Goal: Task Accomplishment & Management: Complete application form

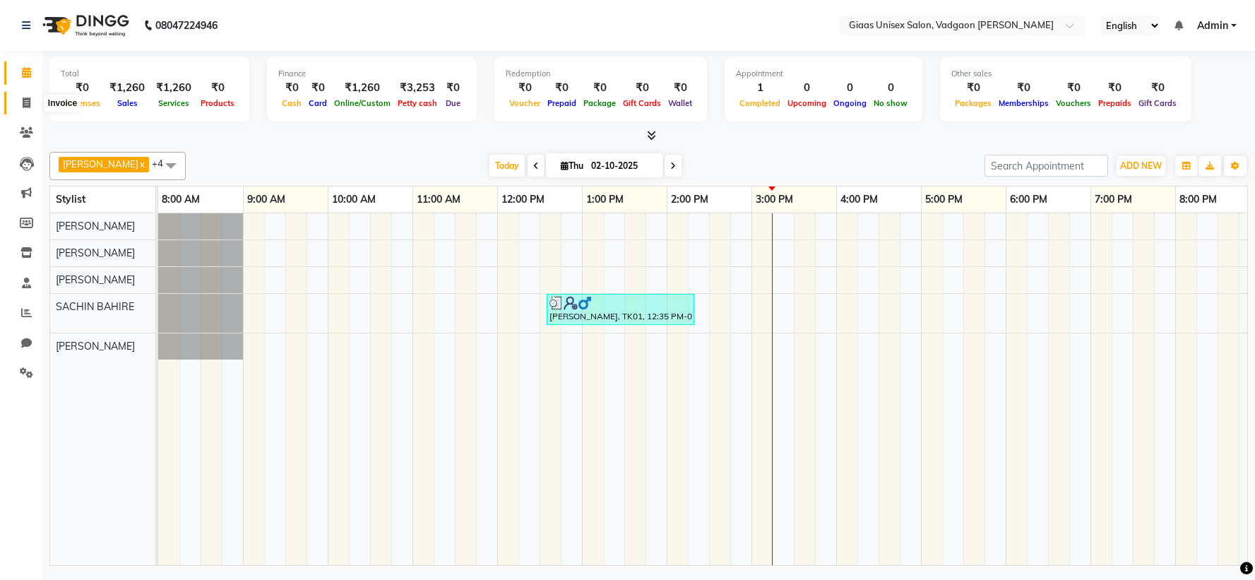
click at [24, 97] on icon at bounding box center [27, 102] width 8 height 11
select select "service"
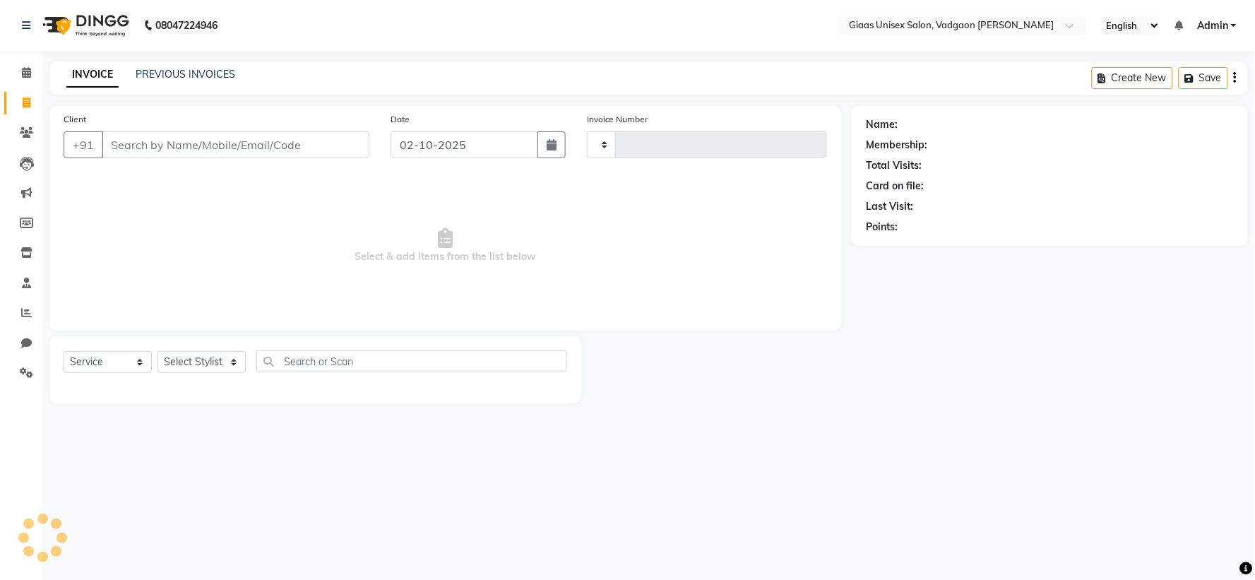
type input "2168"
select select "8007"
type input "9766255580"
click at [314, 144] on span "Add Client" at bounding box center [333, 145] width 56 height 14
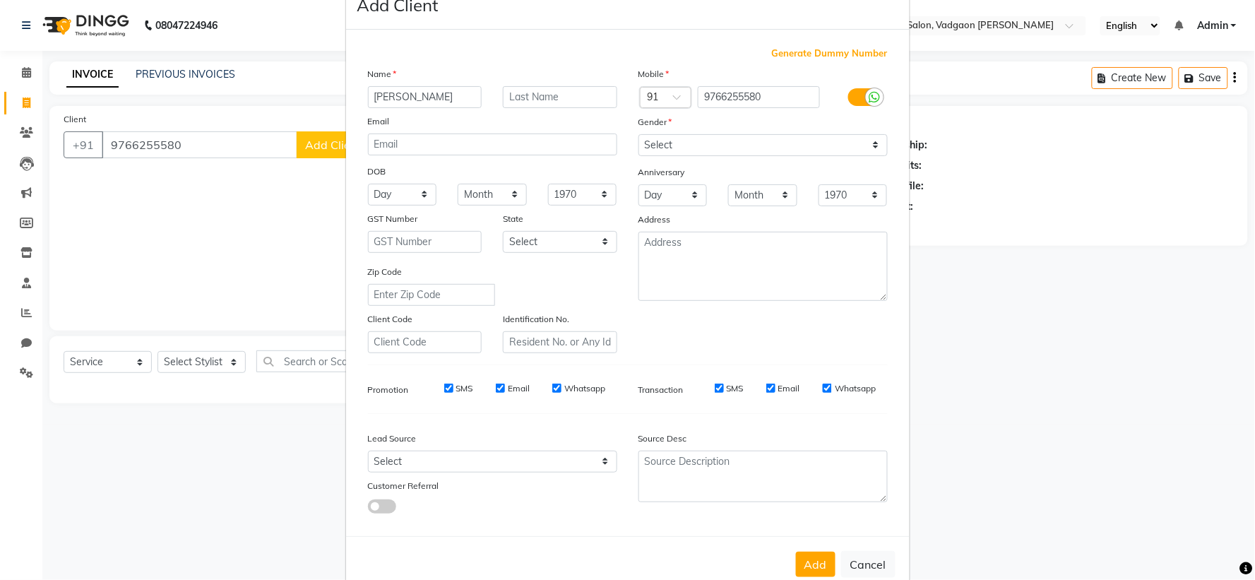
scroll to position [73, 0]
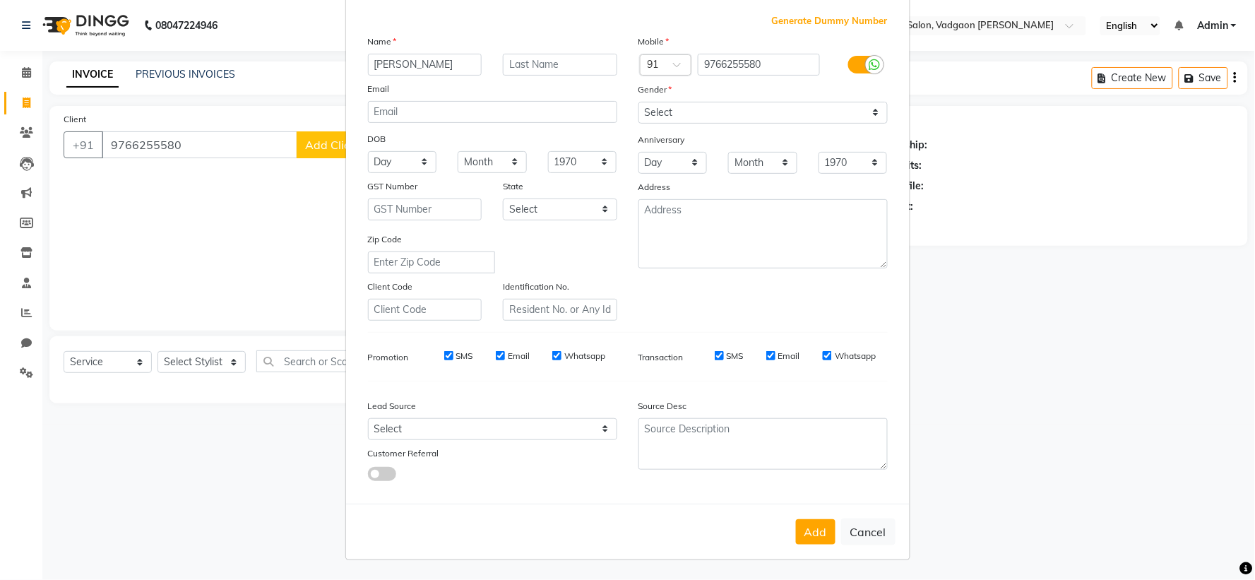
type input "[PERSON_NAME]"
click at [556, 65] on input "text" at bounding box center [560, 65] width 114 height 22
type input "PAWAR"
click at [717, 121] on select "Select [DEMOGRAPHIC_DATA] [DEMOGRAPHIC_DATA] Other Prefer Not To Say" at bounding box center [762, 113] width 249 height 22
select select "[DEMOGRAPHIC_DATA]"
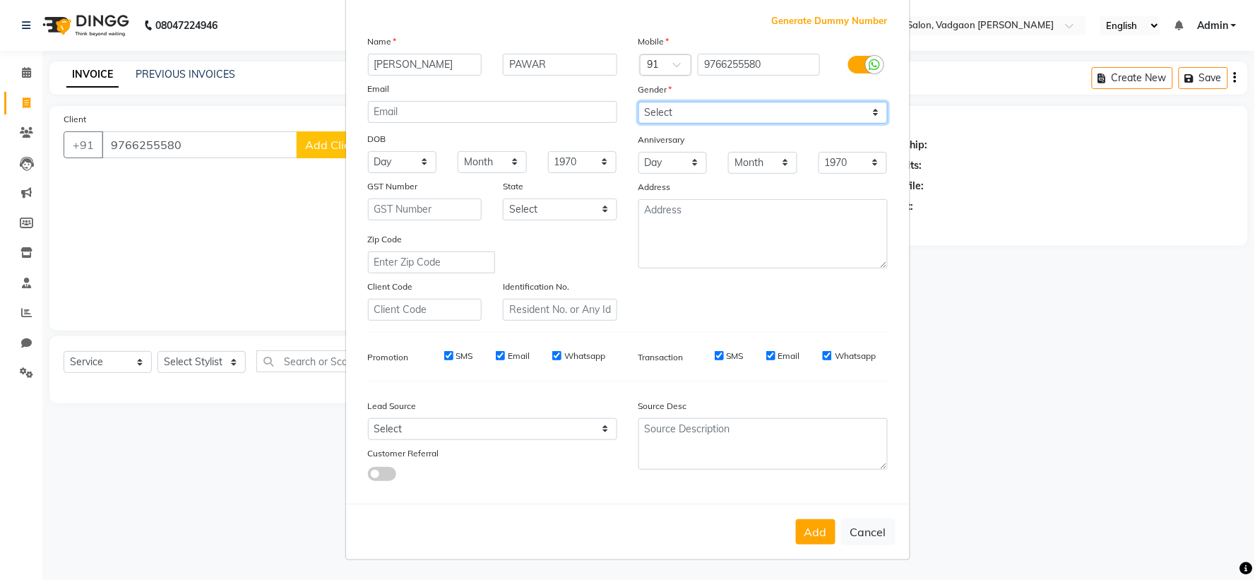
click at [638, 102] on select "Select [DEMOGRAPHIC_DATA] [DEMOGRAPHIC_DATA] Other Prefer Not To Say" at bounding box center [762, 113] width 249 height 22
click at [823, 525] on button "Add" at bounding box center [816, 531] width 40 height 25
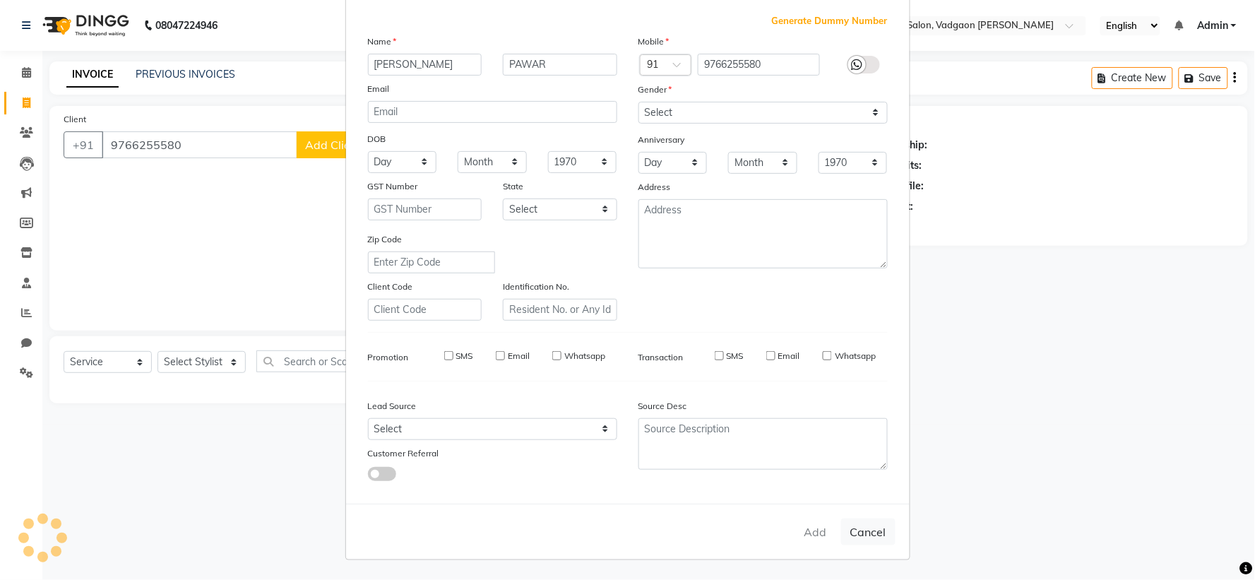
select select
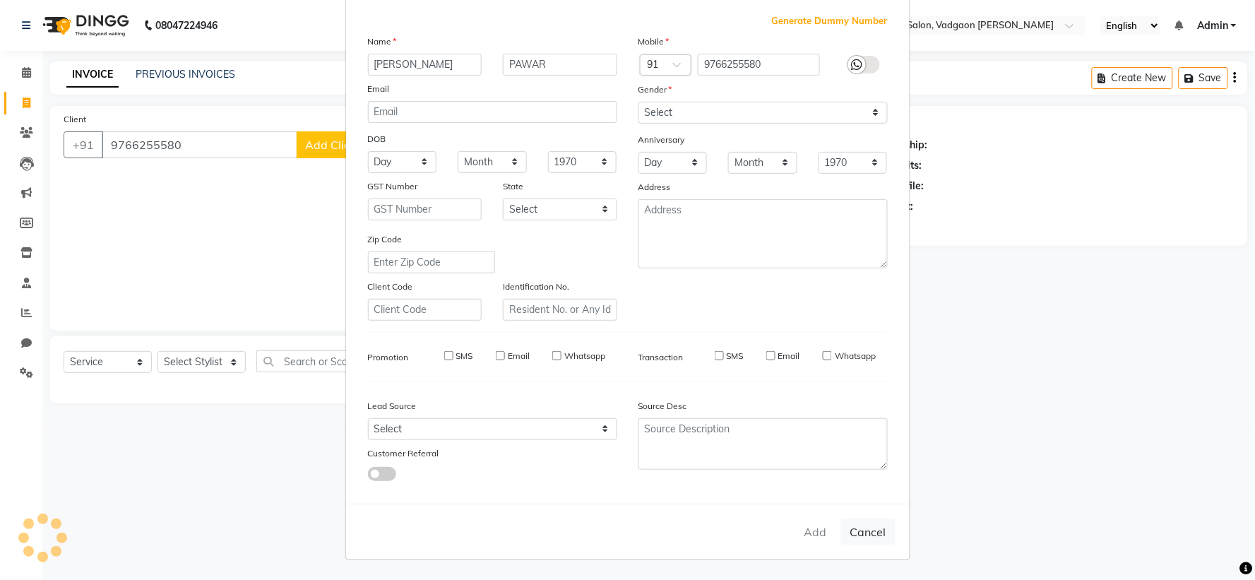
select select
checkbox input "false"
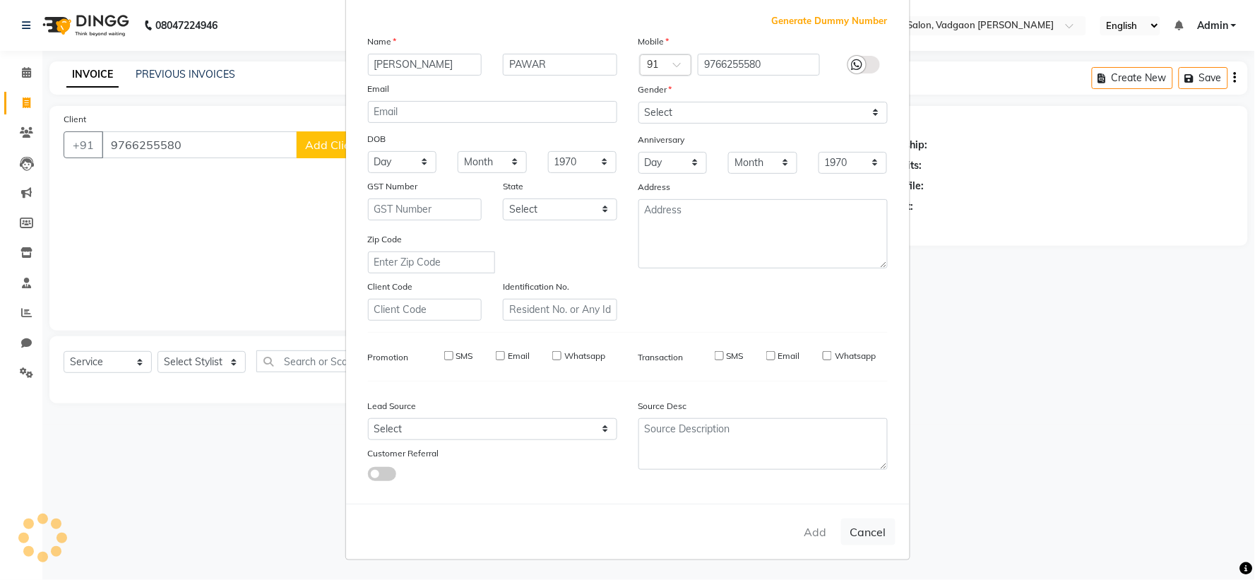
checkbox input "false"
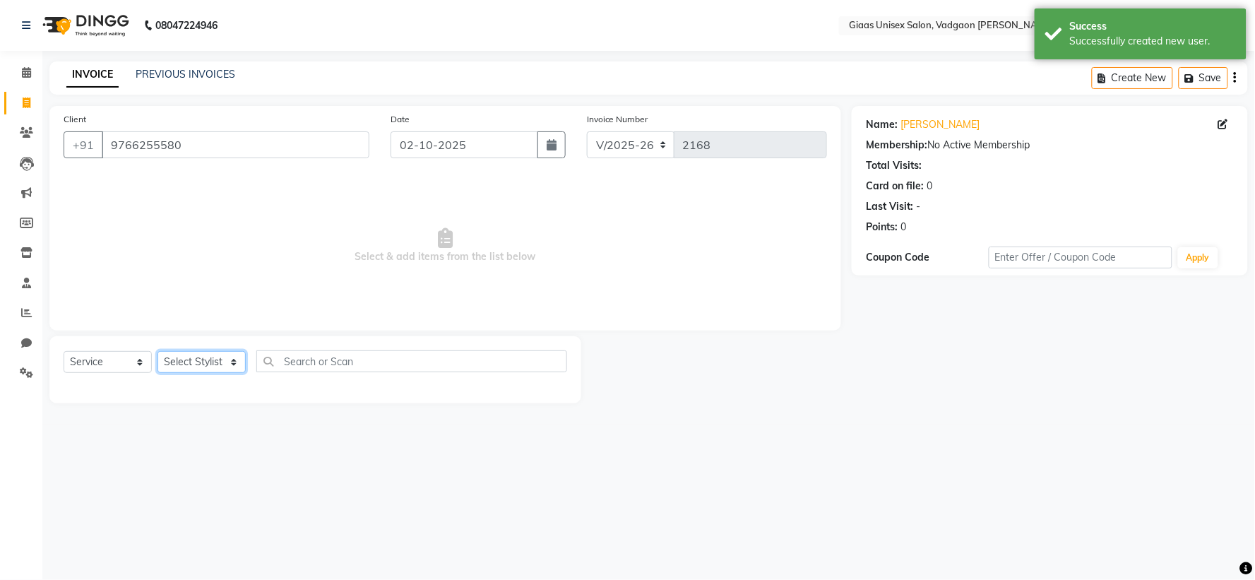
click at [227, 363] on select "Select Stylist [PERSON_NAME] [PERSON_NAME] [PERSON_NAME] [PERSON_NAME] [PERSON_…" at bounding box center [201, 362] width 88 height 22
select select "72894"
click at [157, 352] on select "Select Stylist [PERSON_NAME] [PERSON_NAME] [PERSON_NAME] [PERSON_NAME] [PERSON_…" at bounding box center [201, 362] width 88 height 22
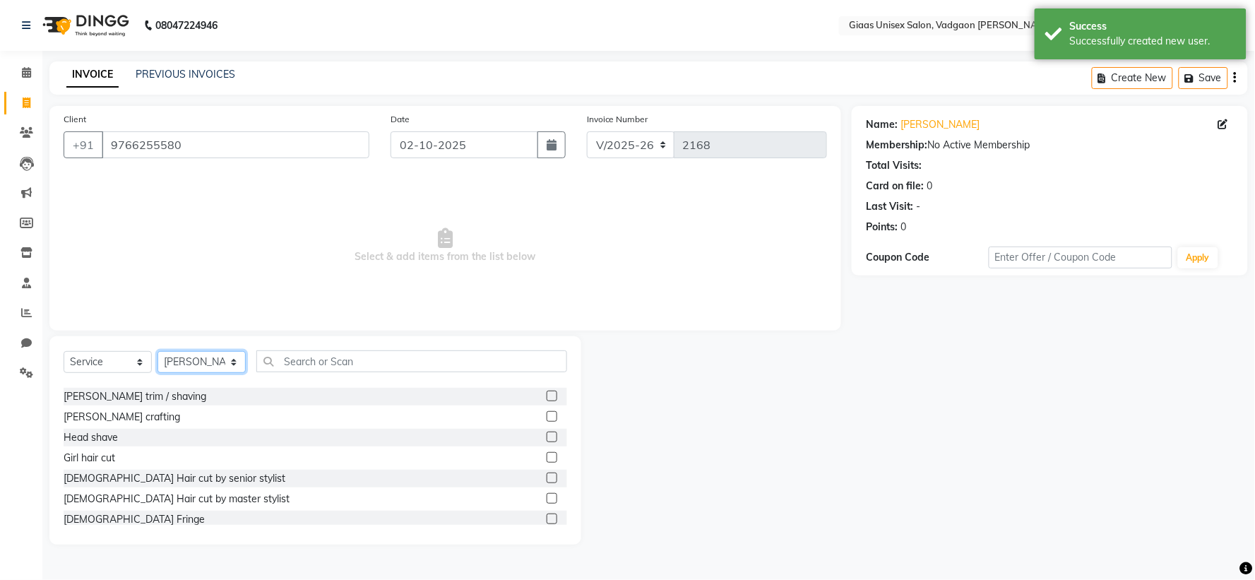
scroll to position [157, 0]
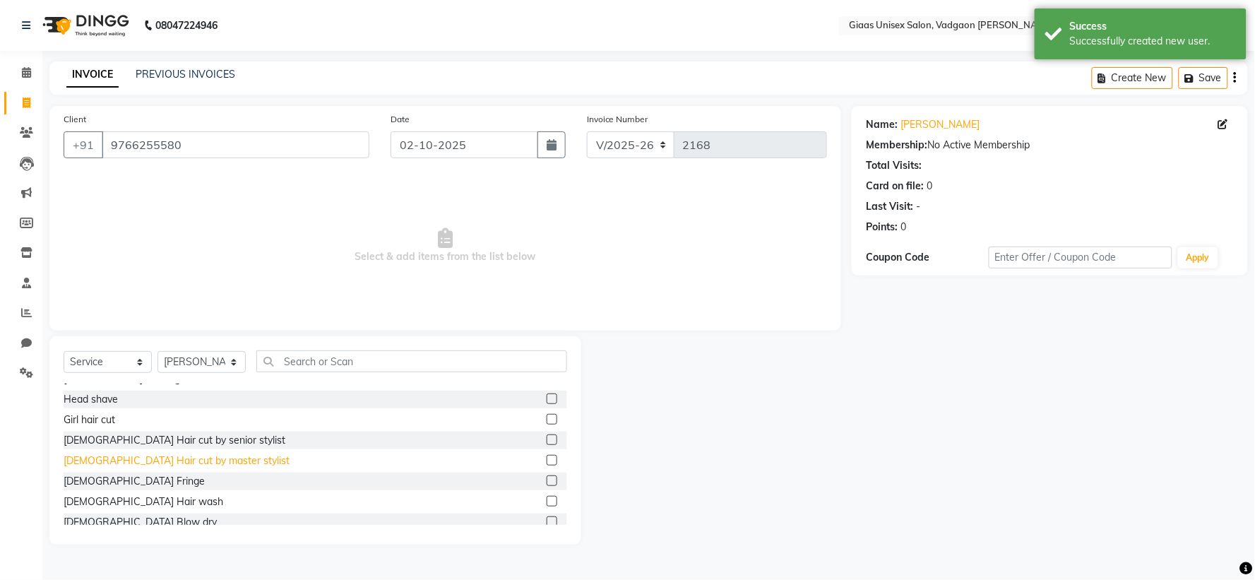
click at [191, 455] on div "[DEMOGRAPHIC_DATA] Hair cut by master stylist" at bounding box center [177, 460] width 226 height 15
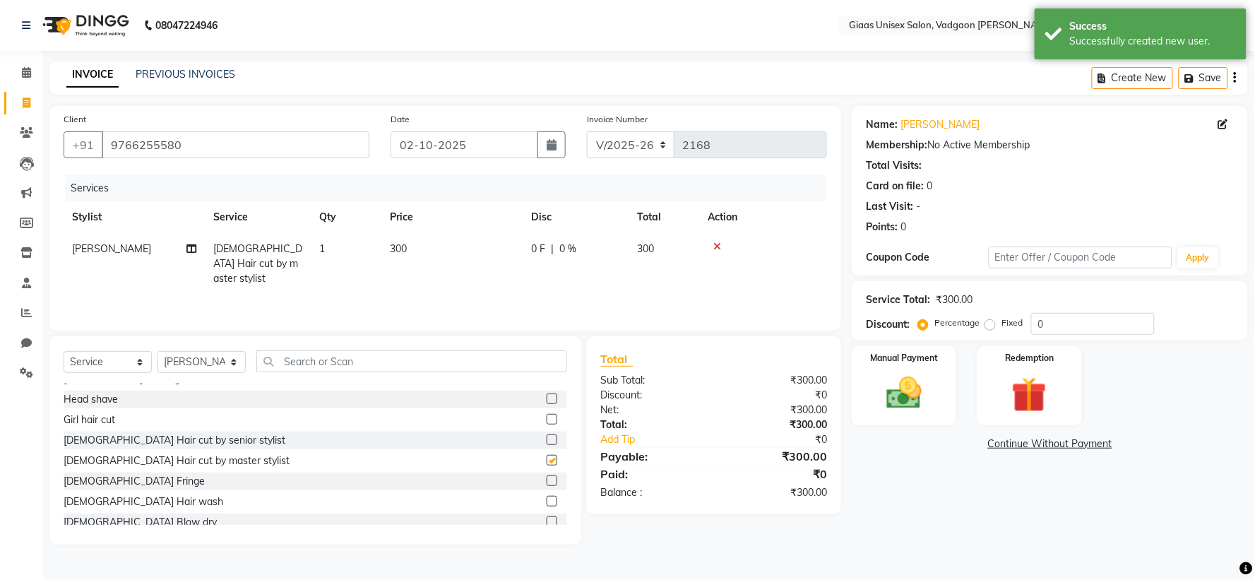
checkbox input "false"
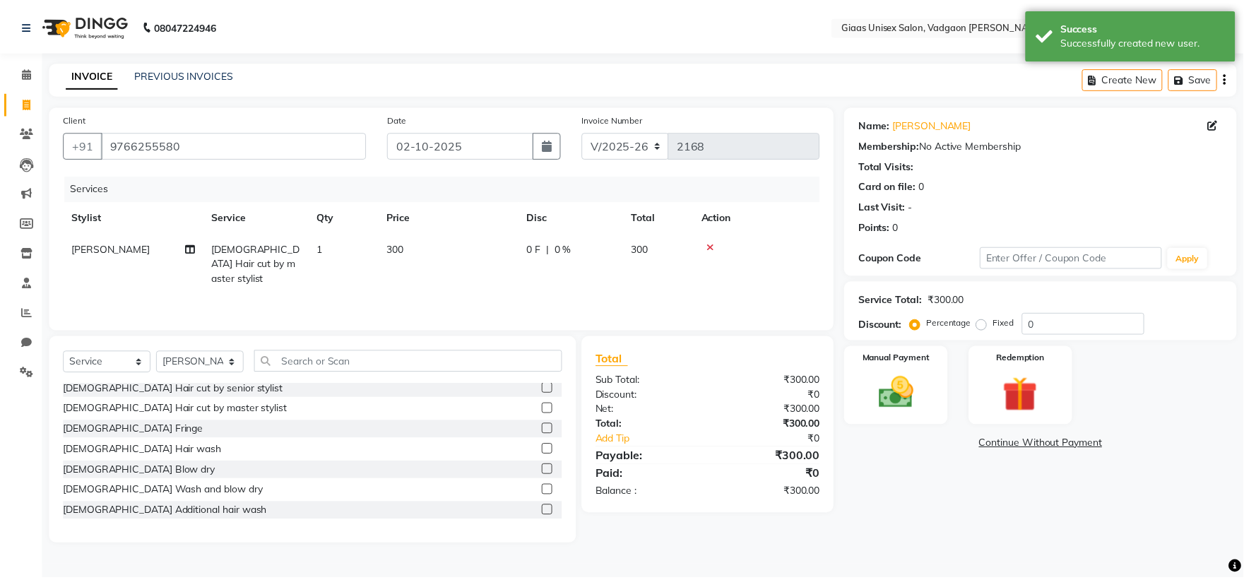
scroll to position [235, 0]
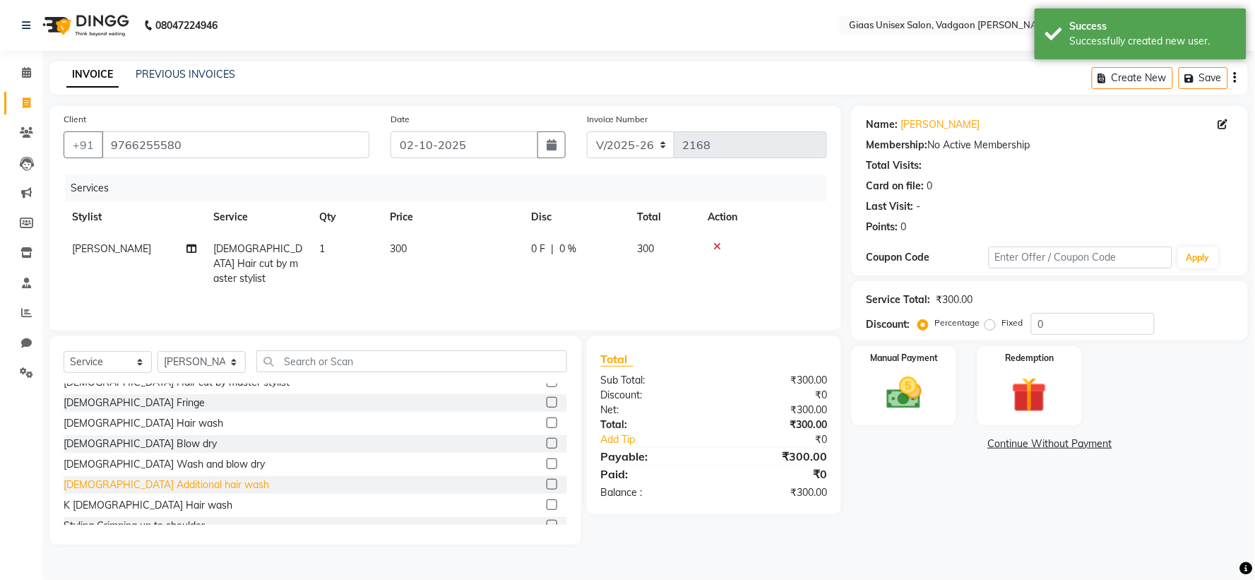
click at [159, 484] on div "[DEMOGRAPHIC_DATA] Additional hair wash" at bounding box center [167, 484] width 206 height 15
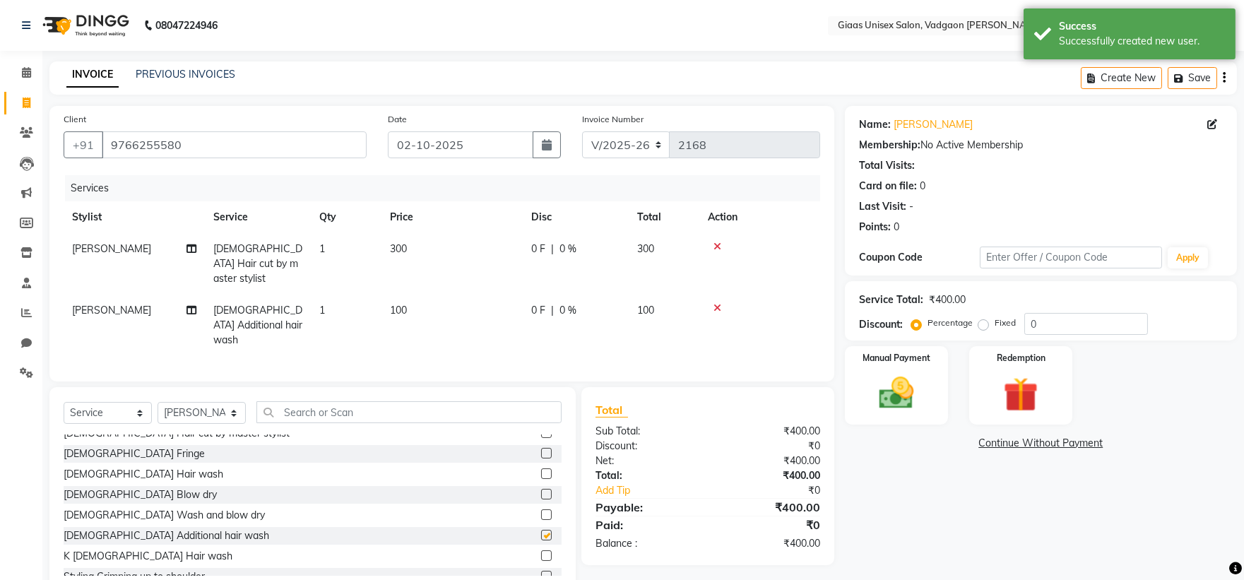
checkbox input "false"
click at [888, 400] on img at bounding box center [895, 393] width 59 height 42
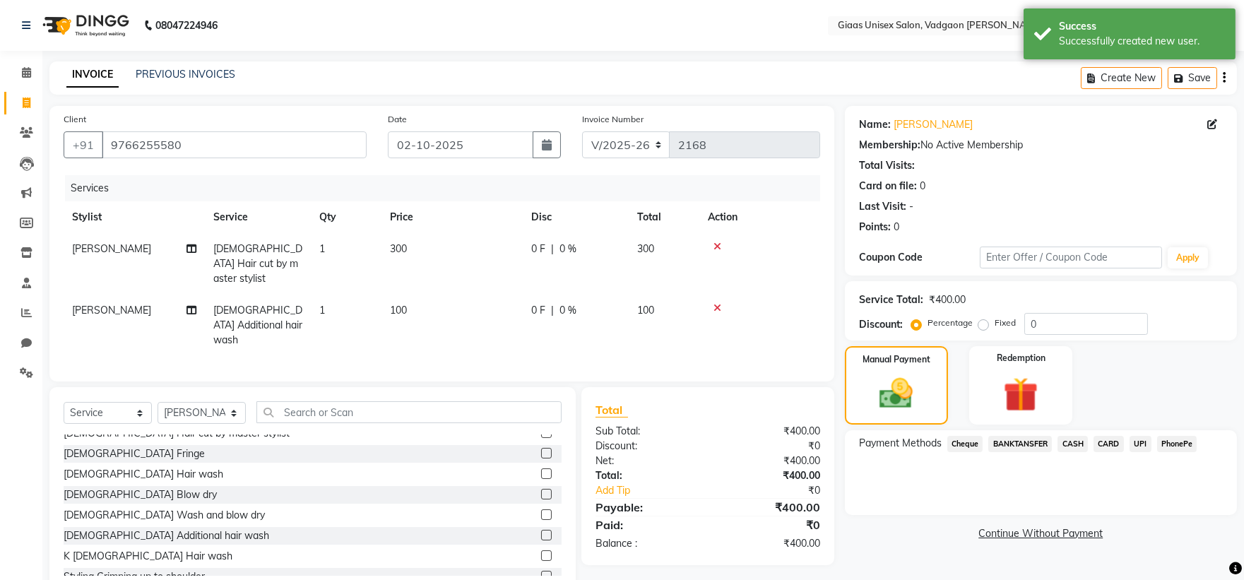
click at [1174, 441] on span "PhonePe" at bounding box center [1177, 444] width 40 height 16
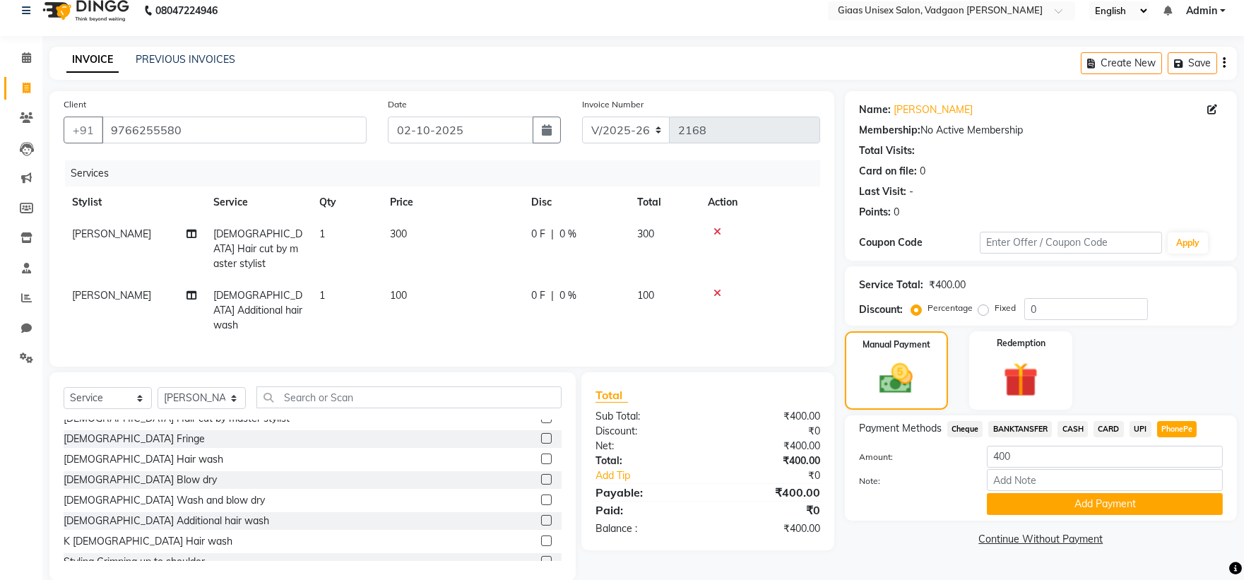
scroll to position [18, 0]
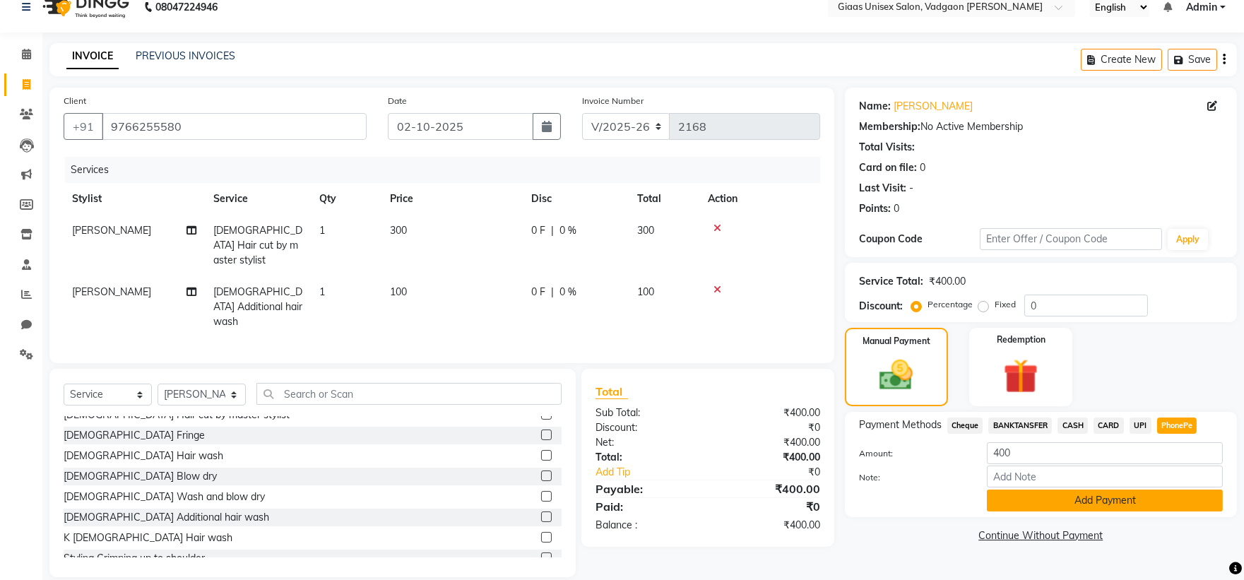
click at [1078, 489] on button "Add Payment" at bounding box center [1105, 500] width 236 height 22
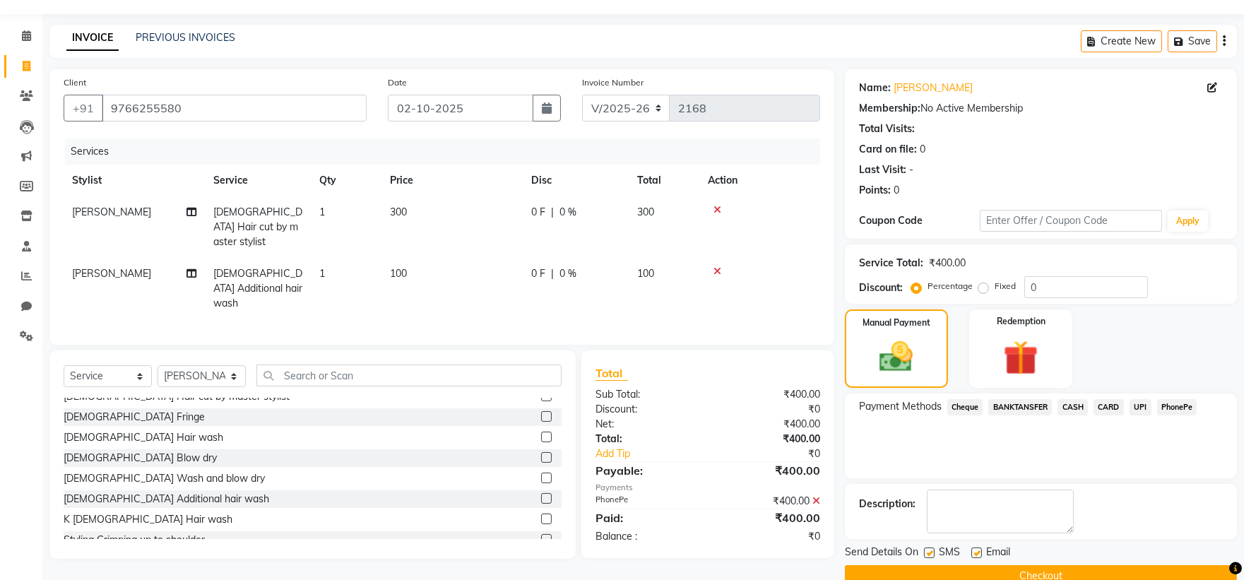
scroll to position [65, 0]
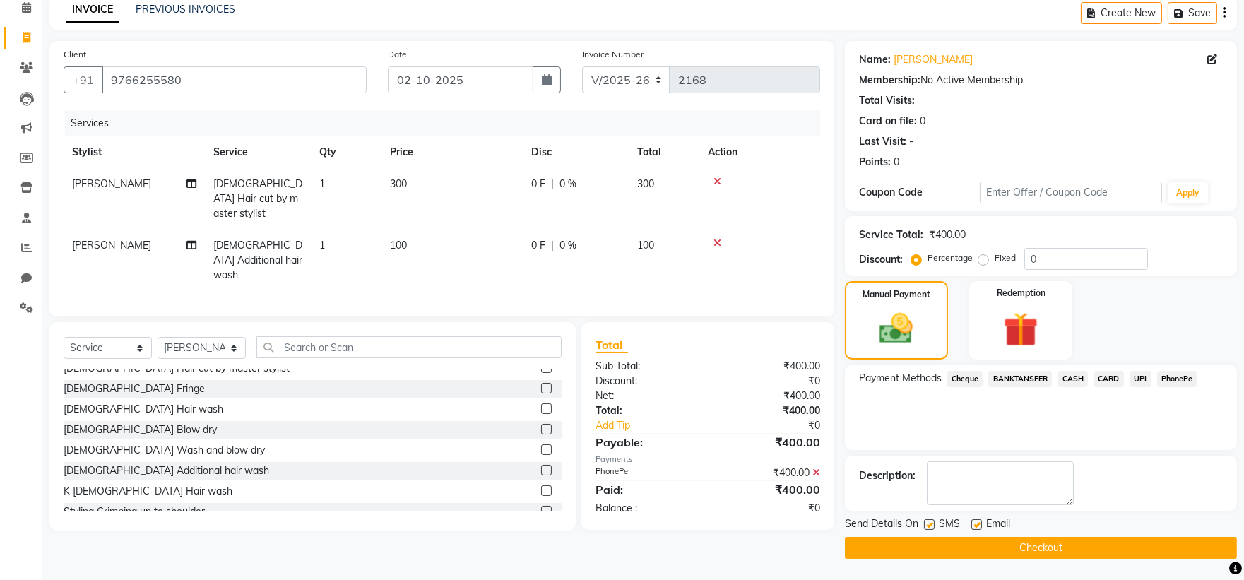
click at [930, 519] on label at bounding box center [929, 524] width 11 height 11
click at [930, 520] on input "checkbox" at bounding box center [928, 524] width 9 height 9
checkbox input "false"
click at [925, 545] on button "Checkout" at bounding box center [1041, 548] width 392 height 22
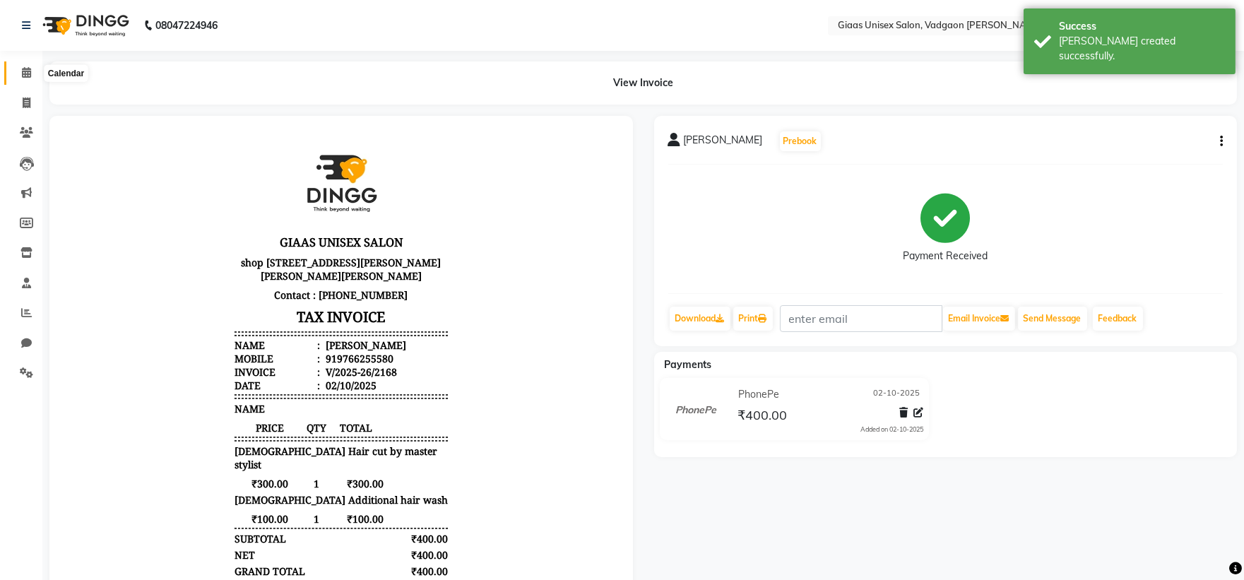
click at [19, 66] on span at bounding box center [26, 73] width 25 height 16
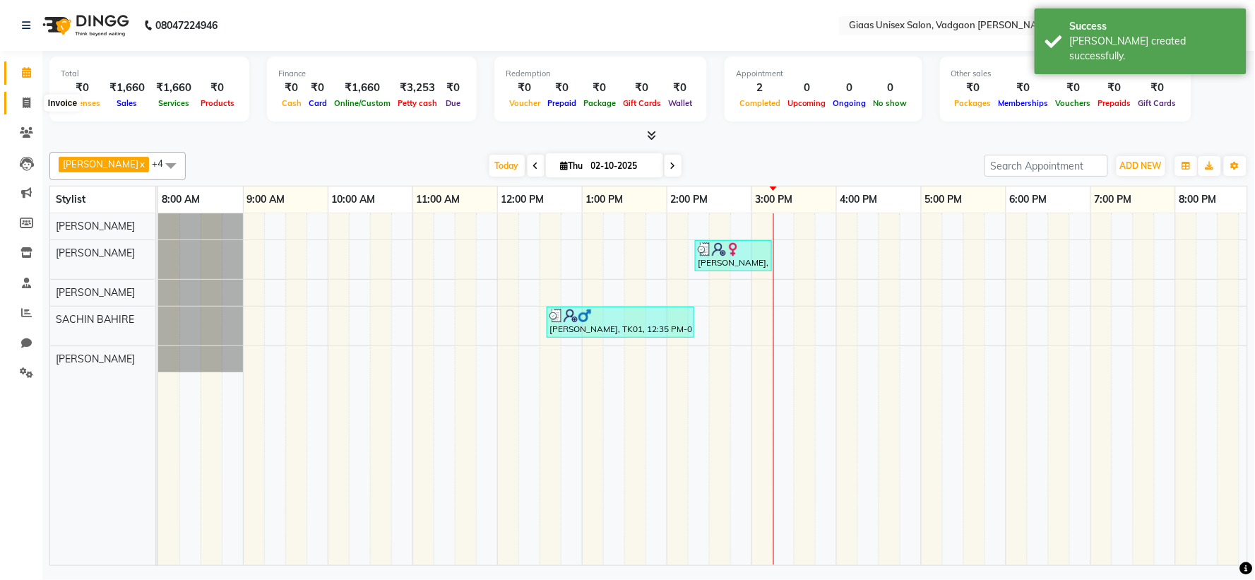
click at [23, 107] on icon at bounding box center [27, 102] width 8 height 11
select select "service"
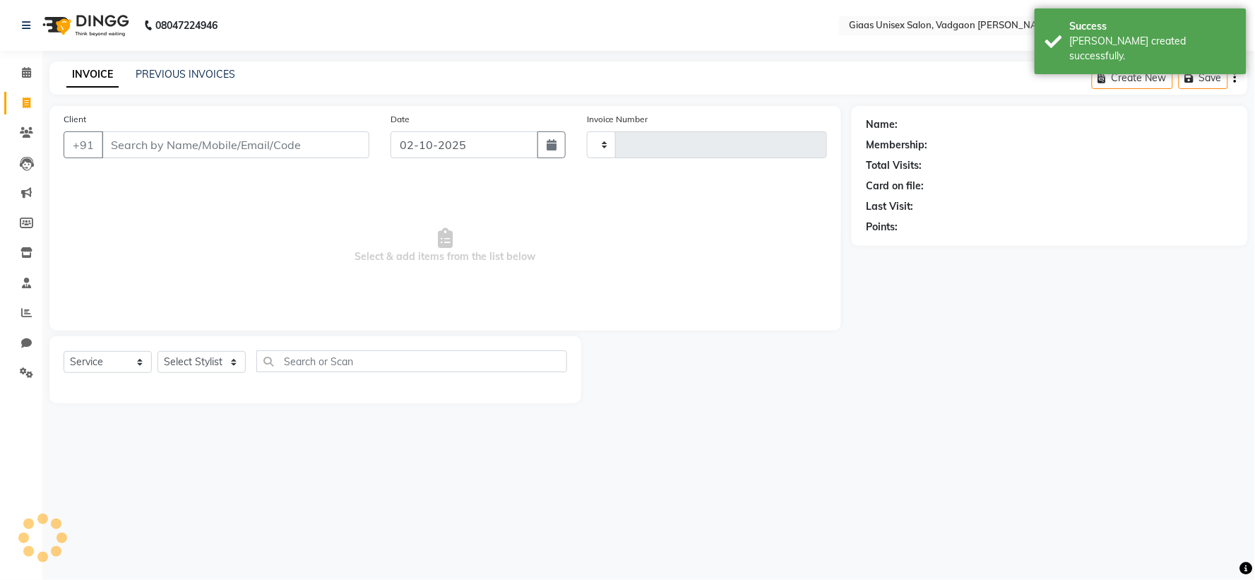
type input "2169"
select select "8007"
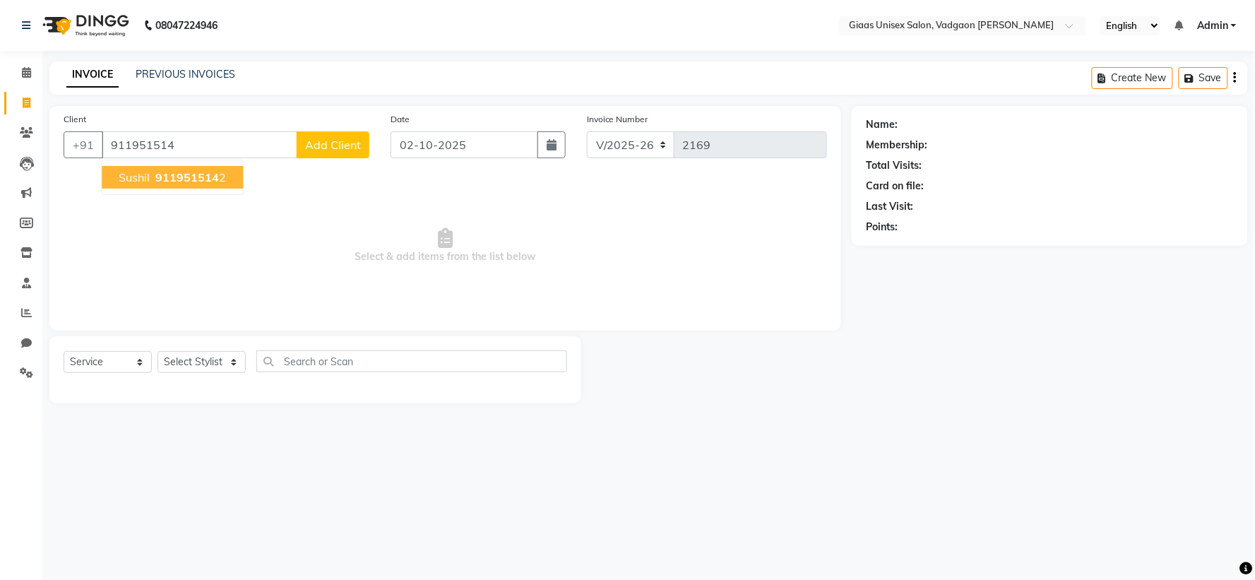
click at [219, 172] on ngb-highlight "911951514 2" at bounding box center [189, 177] width 73 height 14
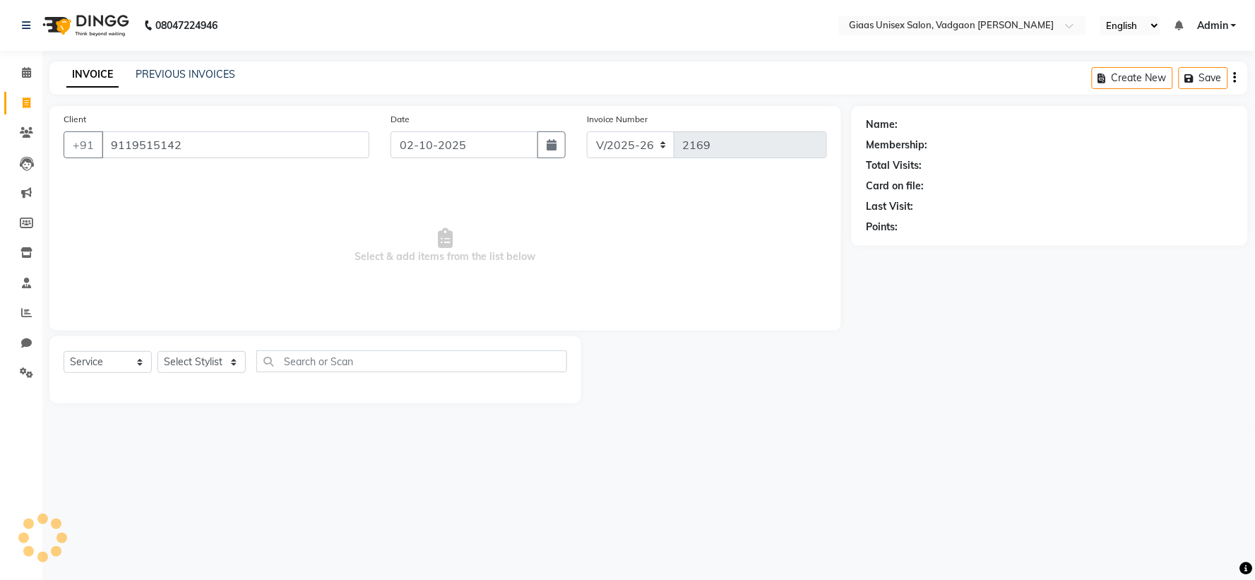
type input "9119515142"
click at [1224, 128] on icon at bounding box center [1223, 124] width 10 height 10
select select "22"
select select "[DEMOGRAPHIC_DATA]"
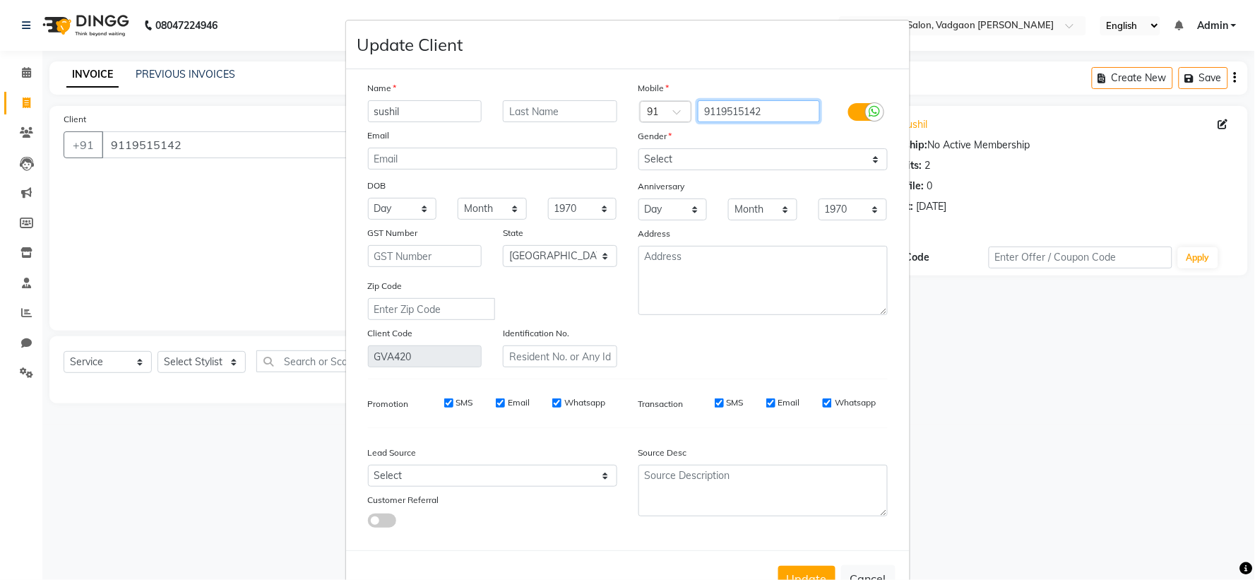
click at [792, 117] on input "9119515142" at bounding box center [759, 111] width 122 height 22
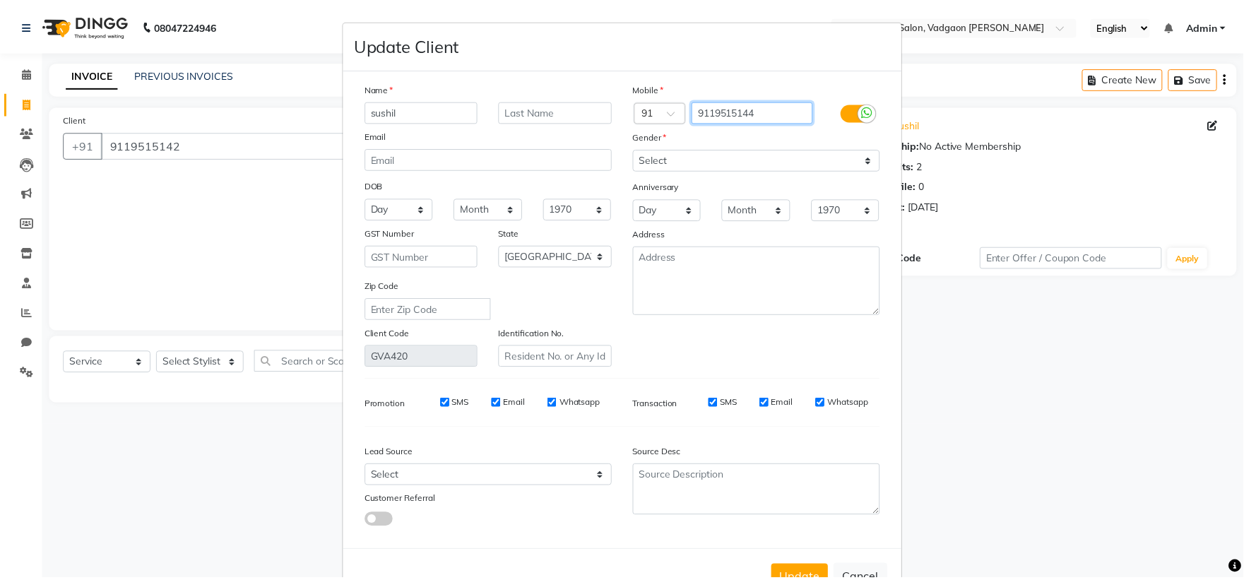
scroll to position [48, 0]
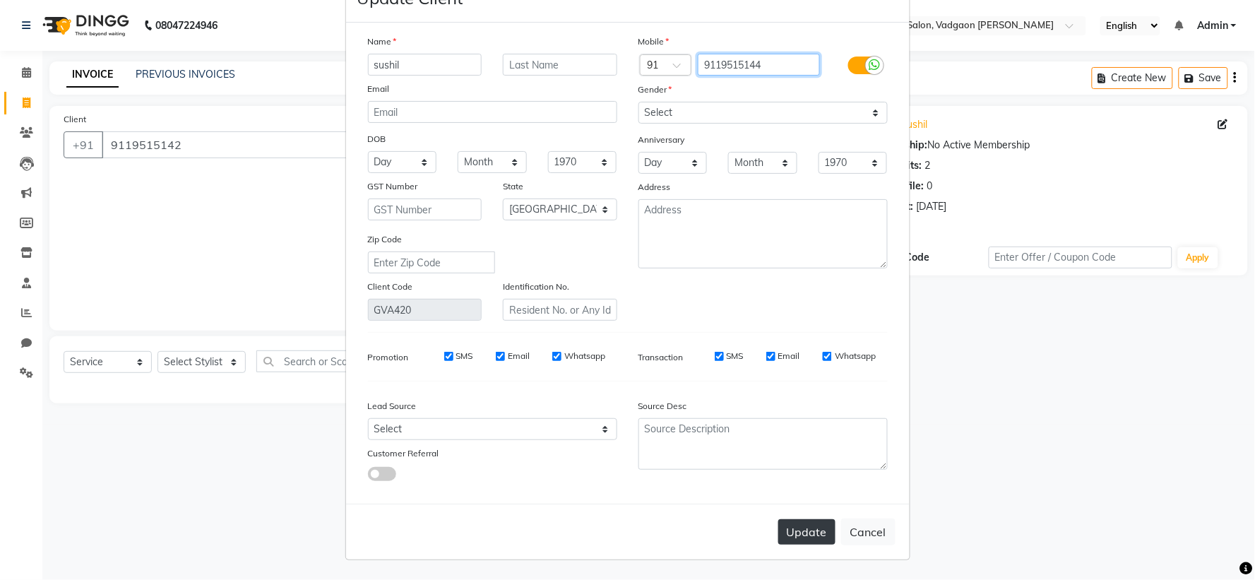
type input "9119515144"
click at [823, 532] on button "Update" at bounding box center [806, 531] width 57 height 25
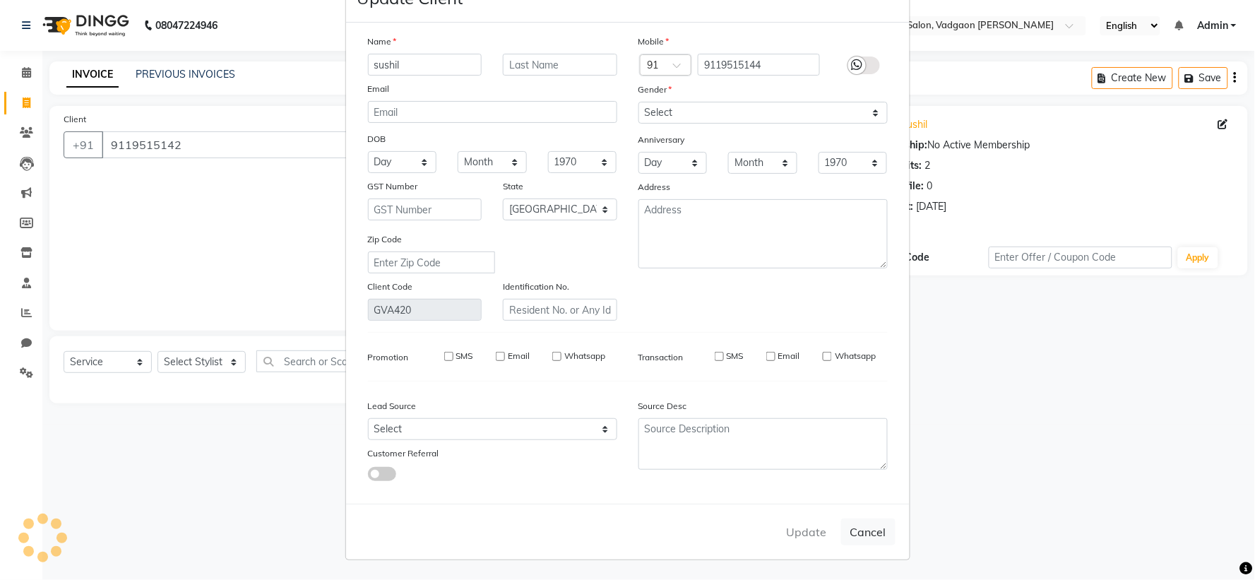
type input "9119515144"
select select
select select "null"
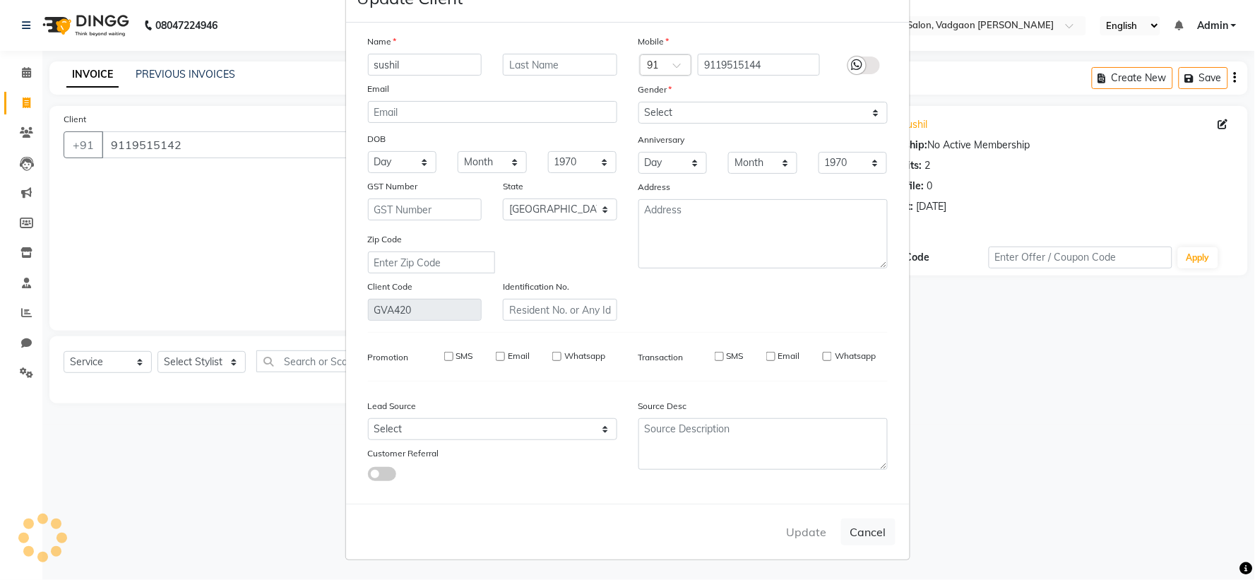
select select
checkbox input "false"
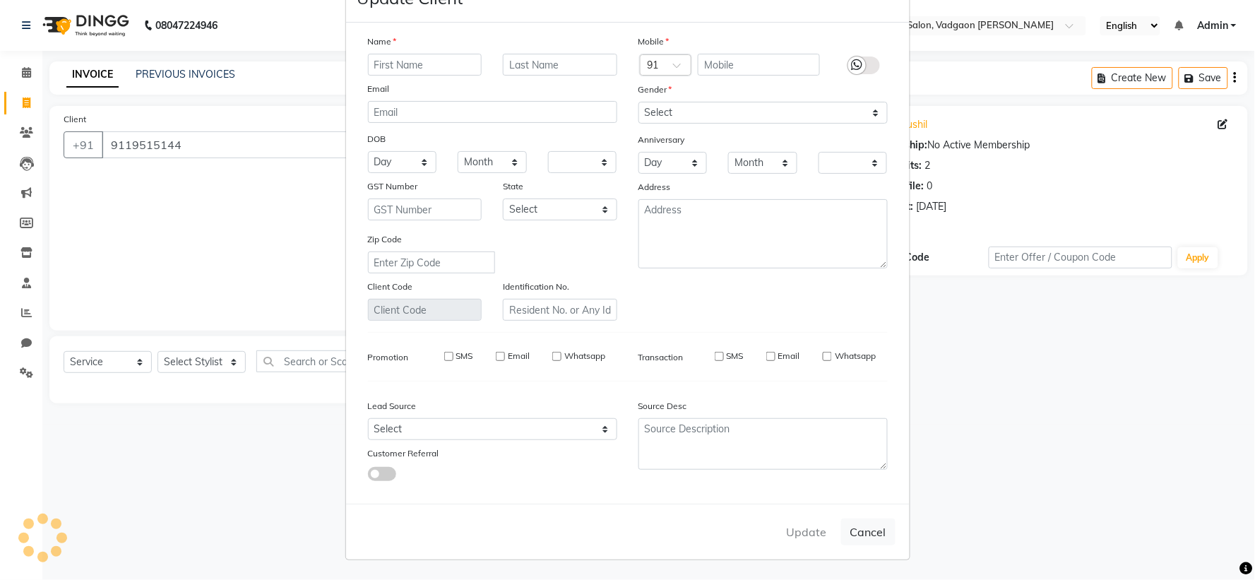
checkbox input "false"
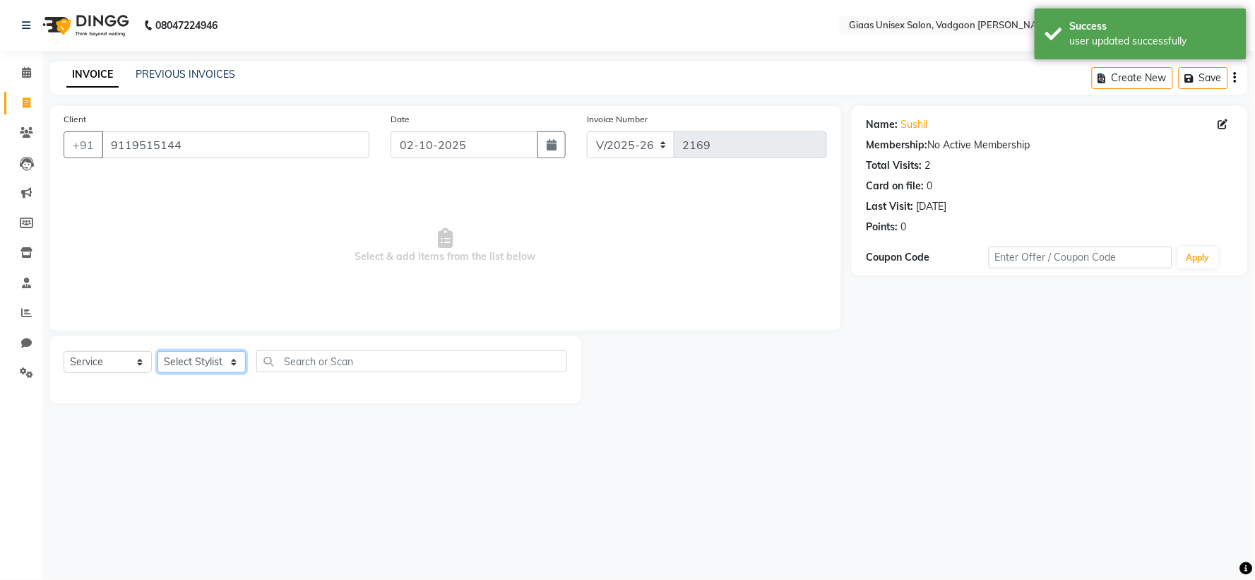
click at [230, 354] on select "Select Stylist [PERSON_NAME] [PERSON_NAME] [PERSON_NAME] [PERSON_NAME] [PERSON_…" at bounding box center [201, 362] width 88 height 22
select select "80867"
click at [157, 352] on select "Select Stylist [PERSON_NAME] [PERSON_NAME] [PERSON_NAME] [PERSON_NAME] [PERSON_…" at bounding box center [201, 362] width 88 height 22
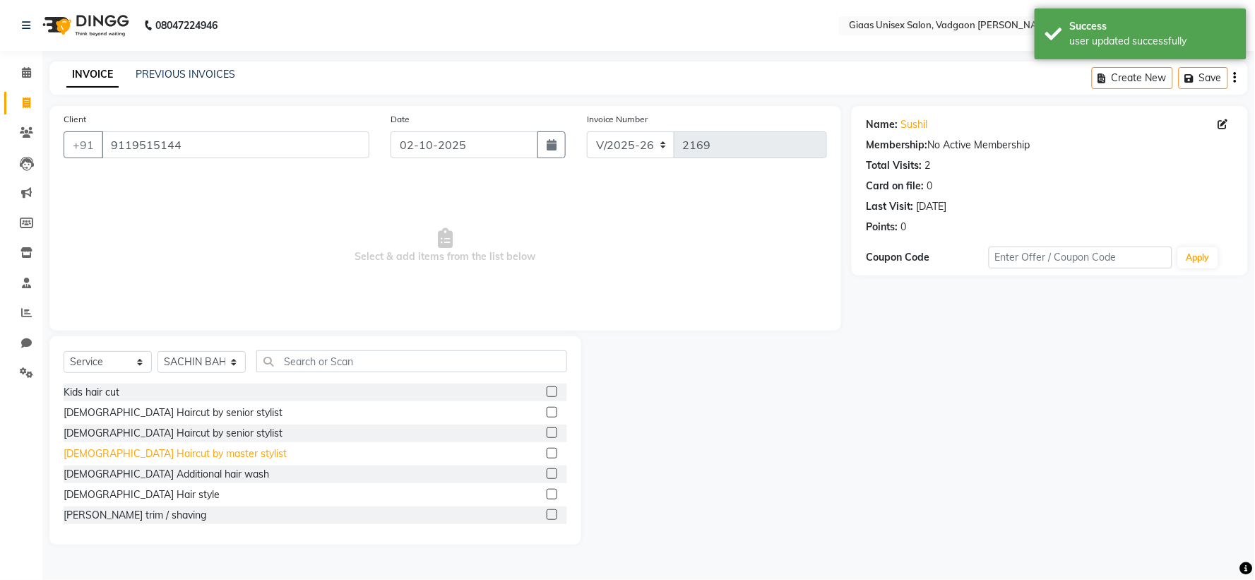
click at [185, 460] on div "[DEMOGRAPHIC_DATA] Haircut by master stylist" at bounding box center [175, 453] width 223 height 15
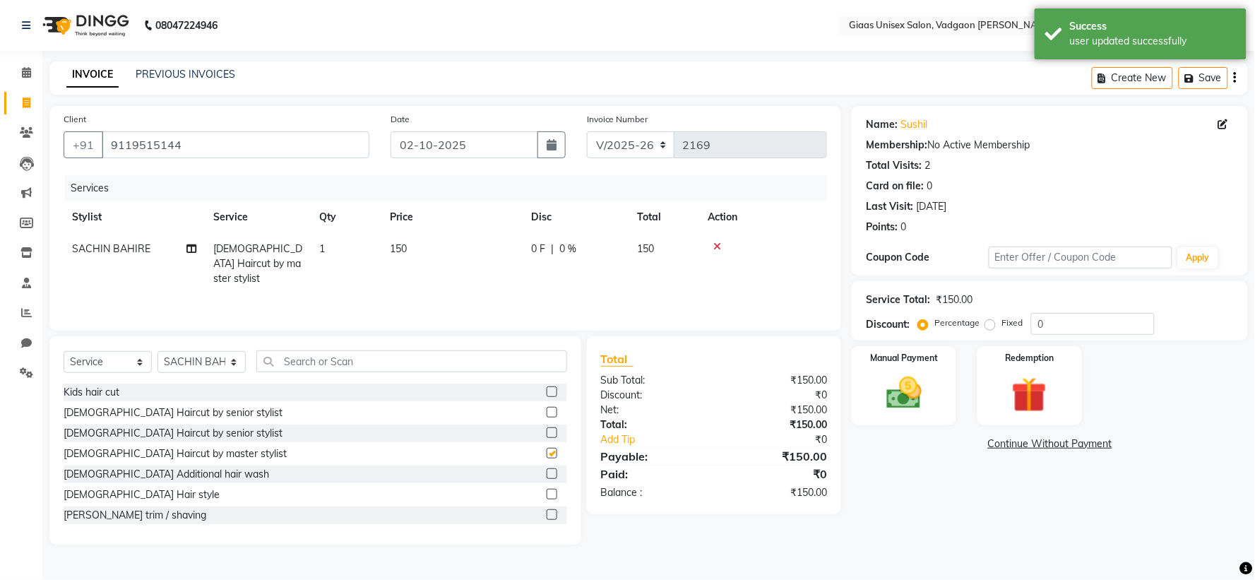
checkbox input "false"
click at [144, 519] on div "[PERSON_NAME] trim / shaving" at bounding box center [135, 515] width 143 height 15
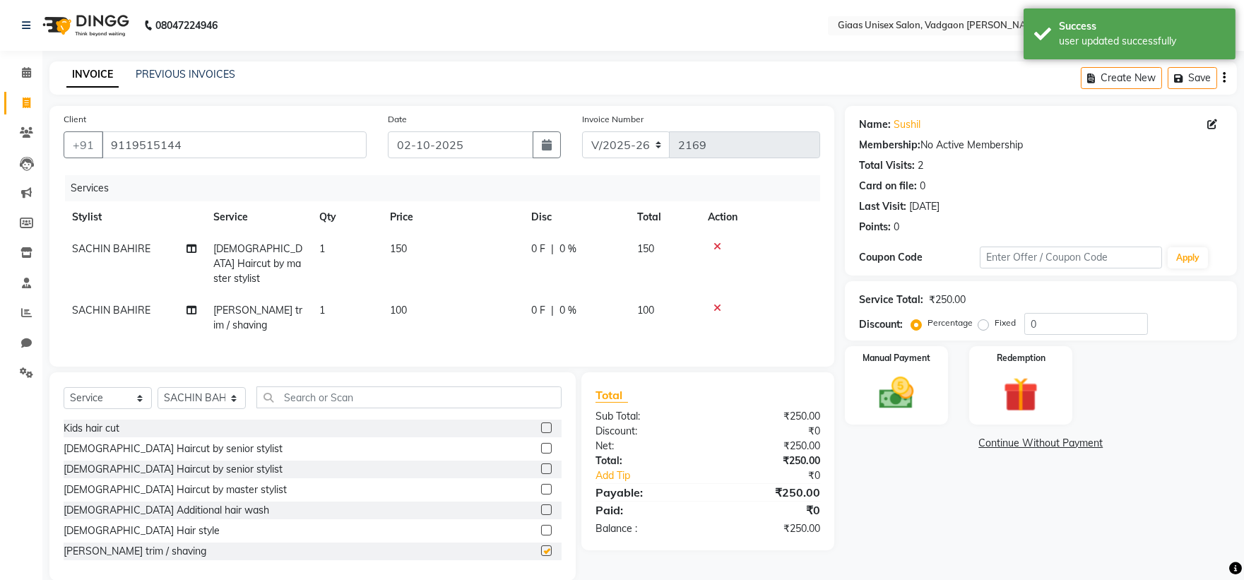
checkbox input "false"
click at [907, 412] on img at bounding box center [895, 393] width 59 height 42
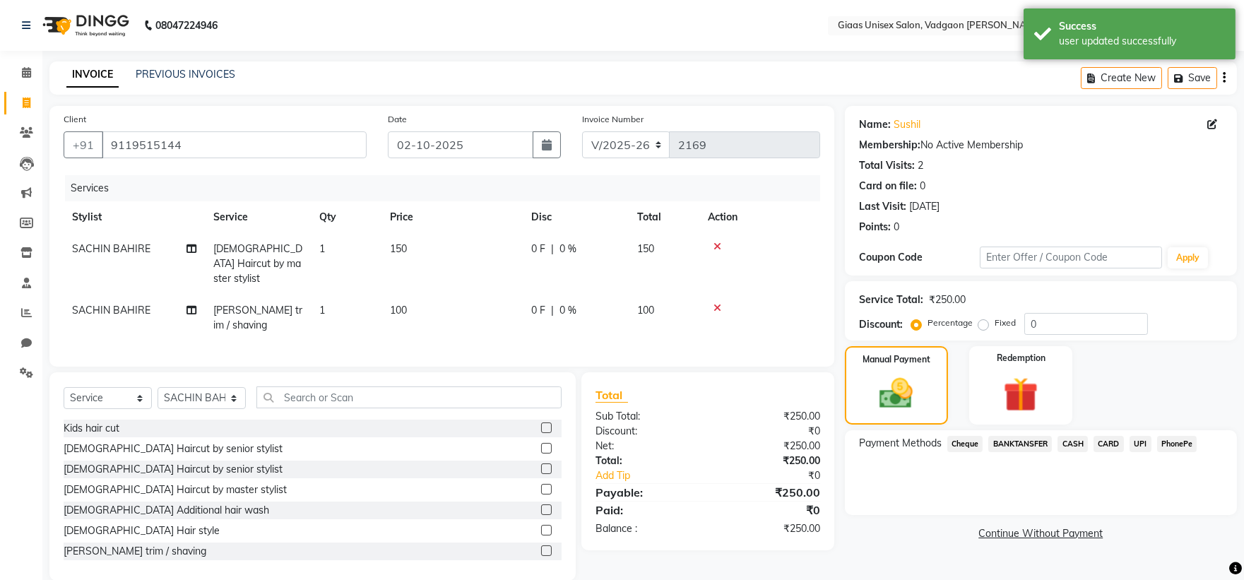
click at [1184, 441] on span "PhonePe" at bounding box center [1177, 444] width 40 height 16
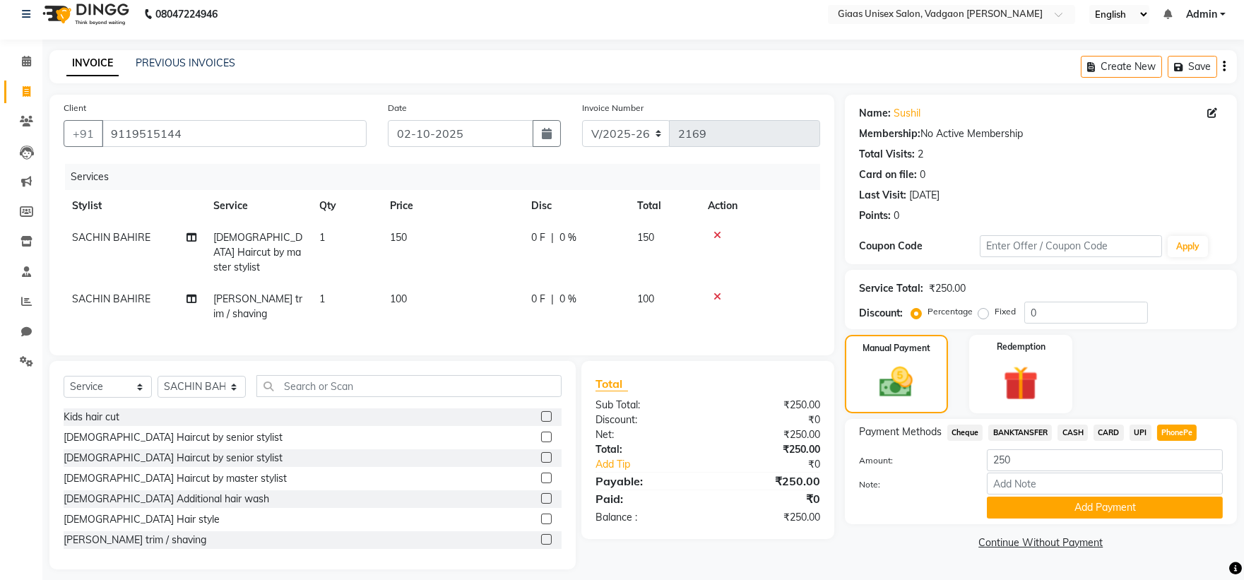
scroll to position [18, 0]
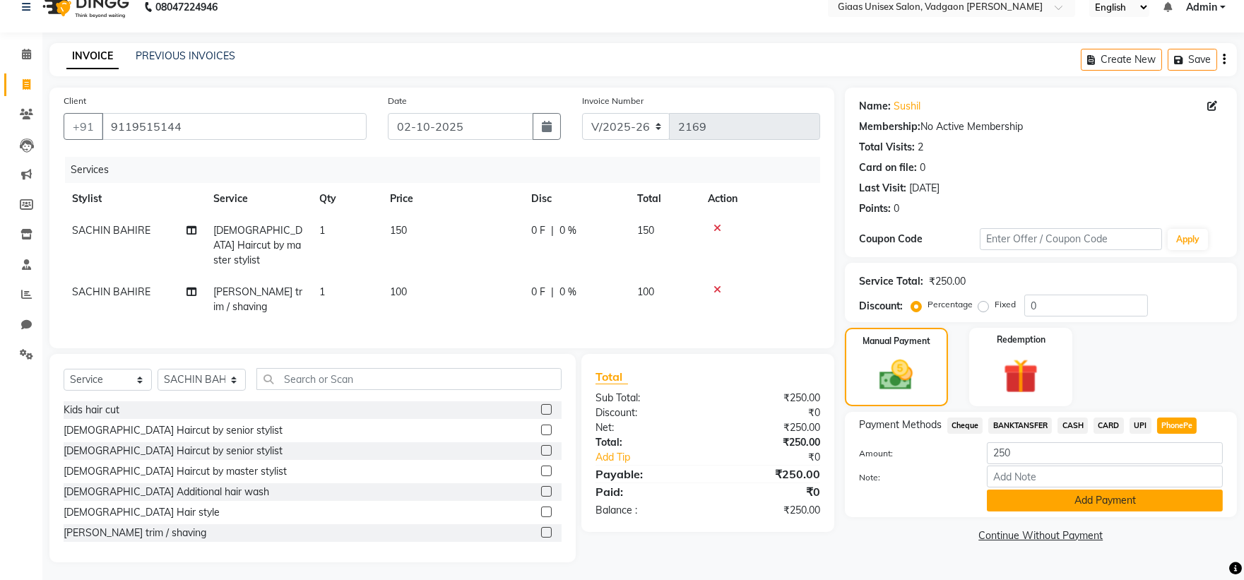
click at [1055, 494] on button "Add Payment" at bounding box center [1105, 500] width 236 height 22
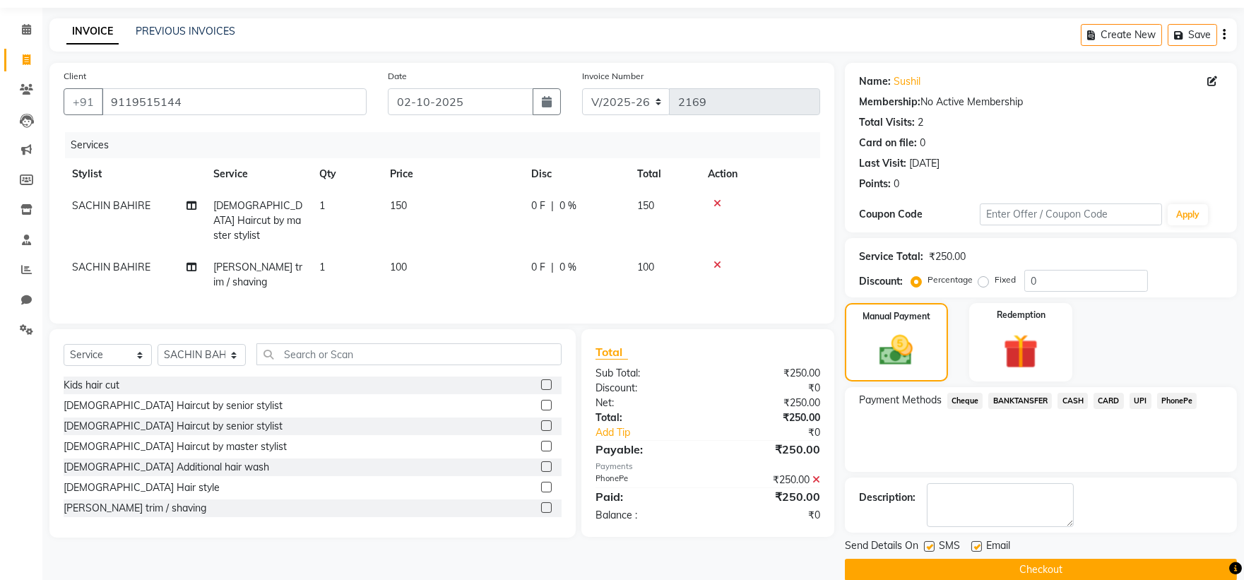
scroll to position [65, 0]
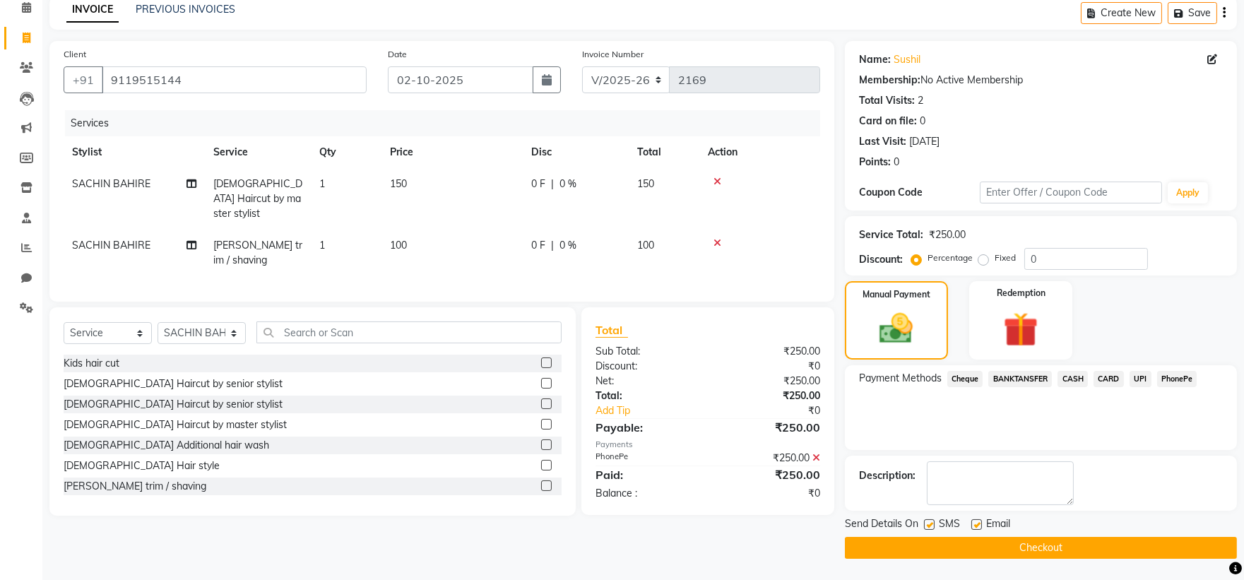
drag, startPoint x: 930, startPoint y: 520, endPoint x: 939, endPoint y: 539, distance: 21.2
click at [929, 520] on label at bounding box center [929, 524] width 11 height 11
click at [929, 520] on input "checkbox" at bounding box center [928, 524] width 9 height 9
checkbox input "false"
click at [940, 542] on button "Checkout" at bounding box center [1041, 548] width 392 height 22
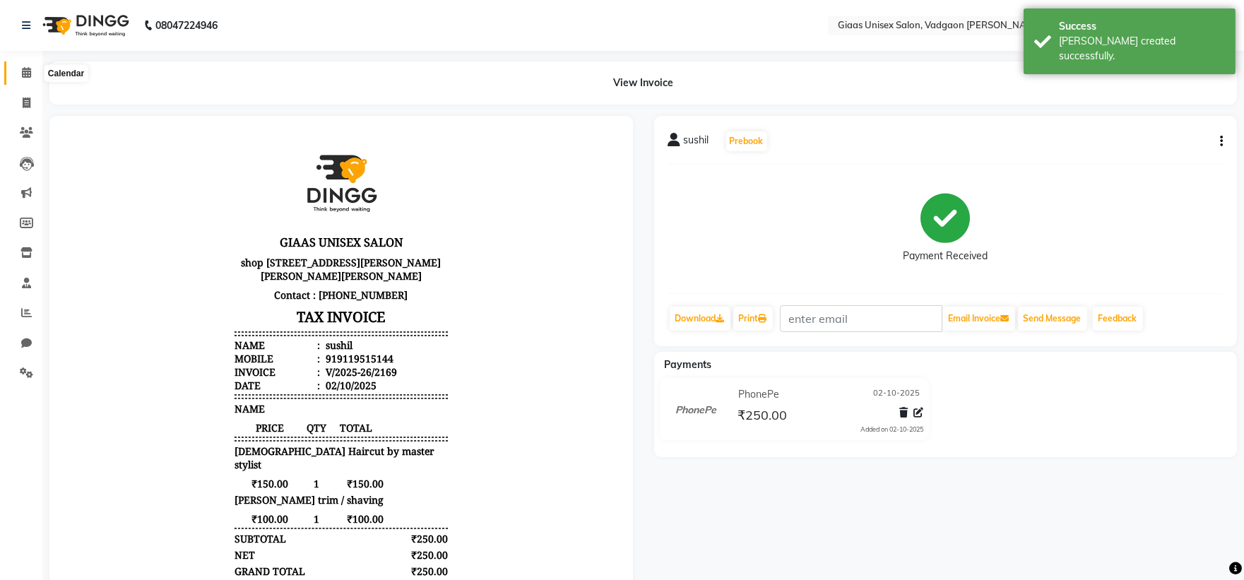
click at [18, 72] on span at bounding box center [26, 73] width 25 height 16
